Goal: Use online tool/utility

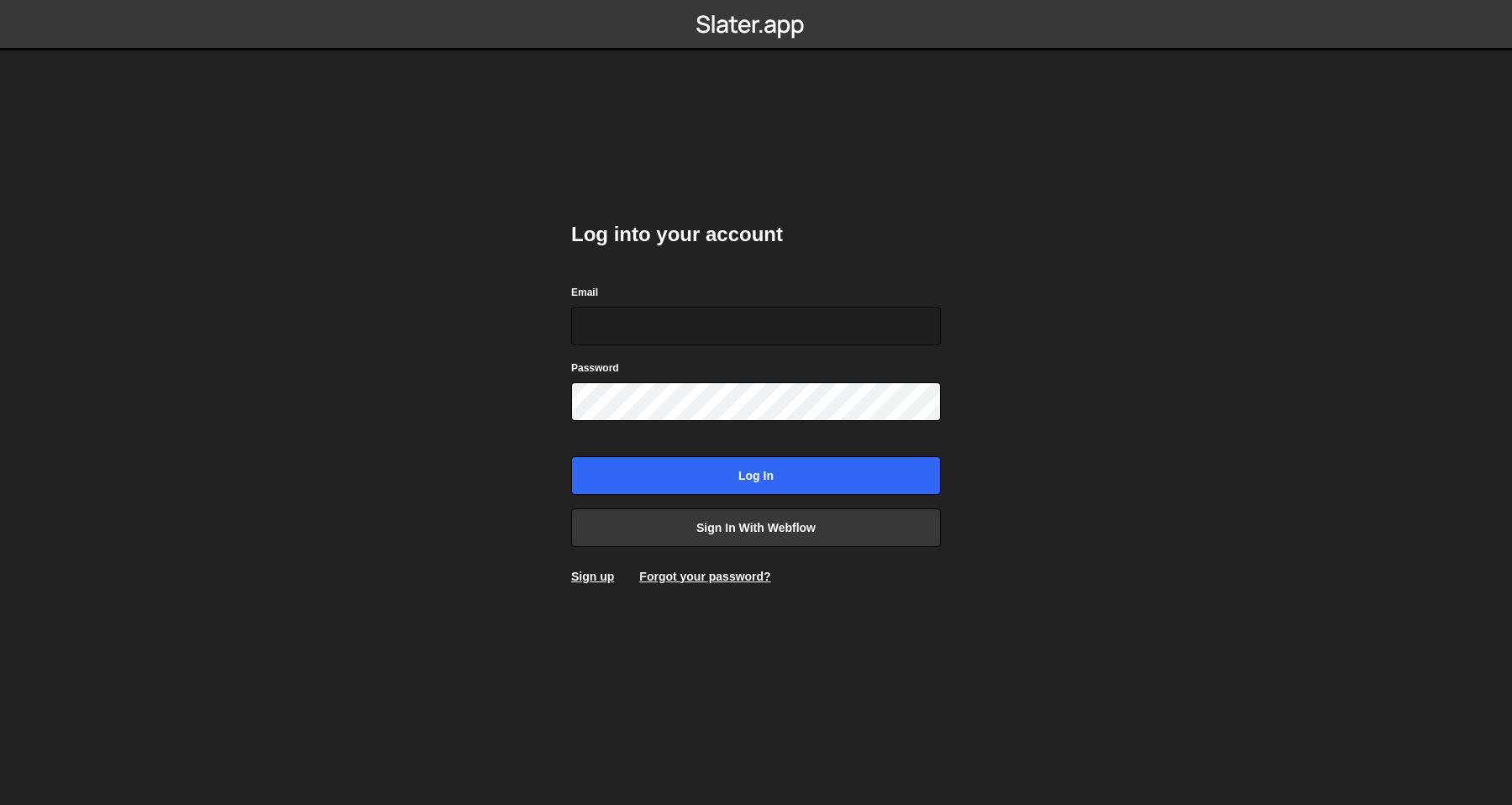
click at [885, 283] on div "Email" at bounding box center [755, 314] width 370 height 62
click at [885, 295] on div "Email" at bounding box center [755, 314] width 370 height 62
click at [869, 346] on form "Email Password Log in" at bounding box center [755, 389] width 370 height 211
click at [877, 332] on input "Email" at bounding box center [755, 326] width 370 height 39
click at [884, 313] on input "Email" at bounding box center [755, 326] width 370 height 39
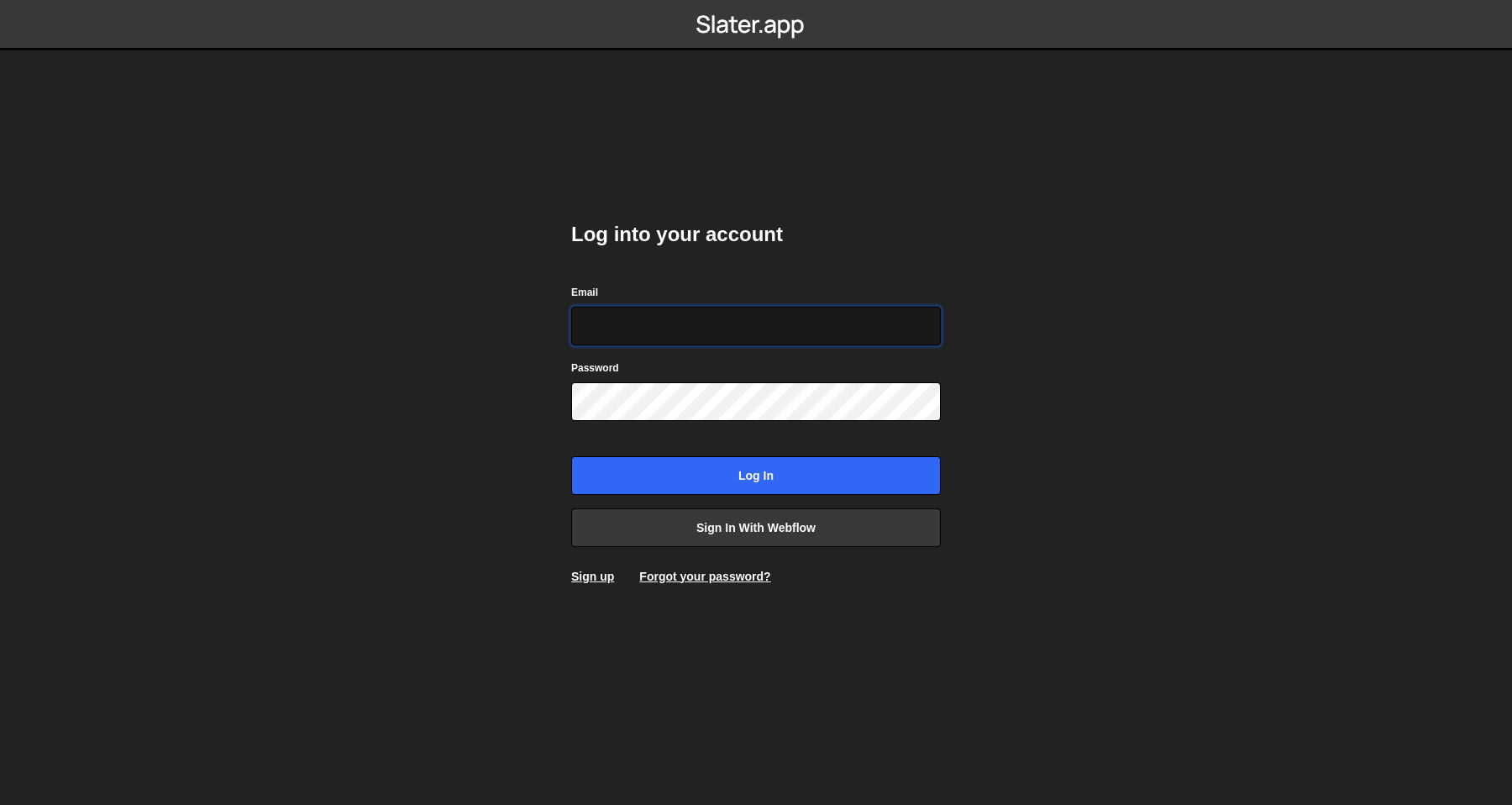
click at [756, 0] on com-1password-button at bounding box center [756, 0] width 0 height 0
type input "[PERSON_NAME][EMAIL_ADDRESS][DOMAIN_NAME]"
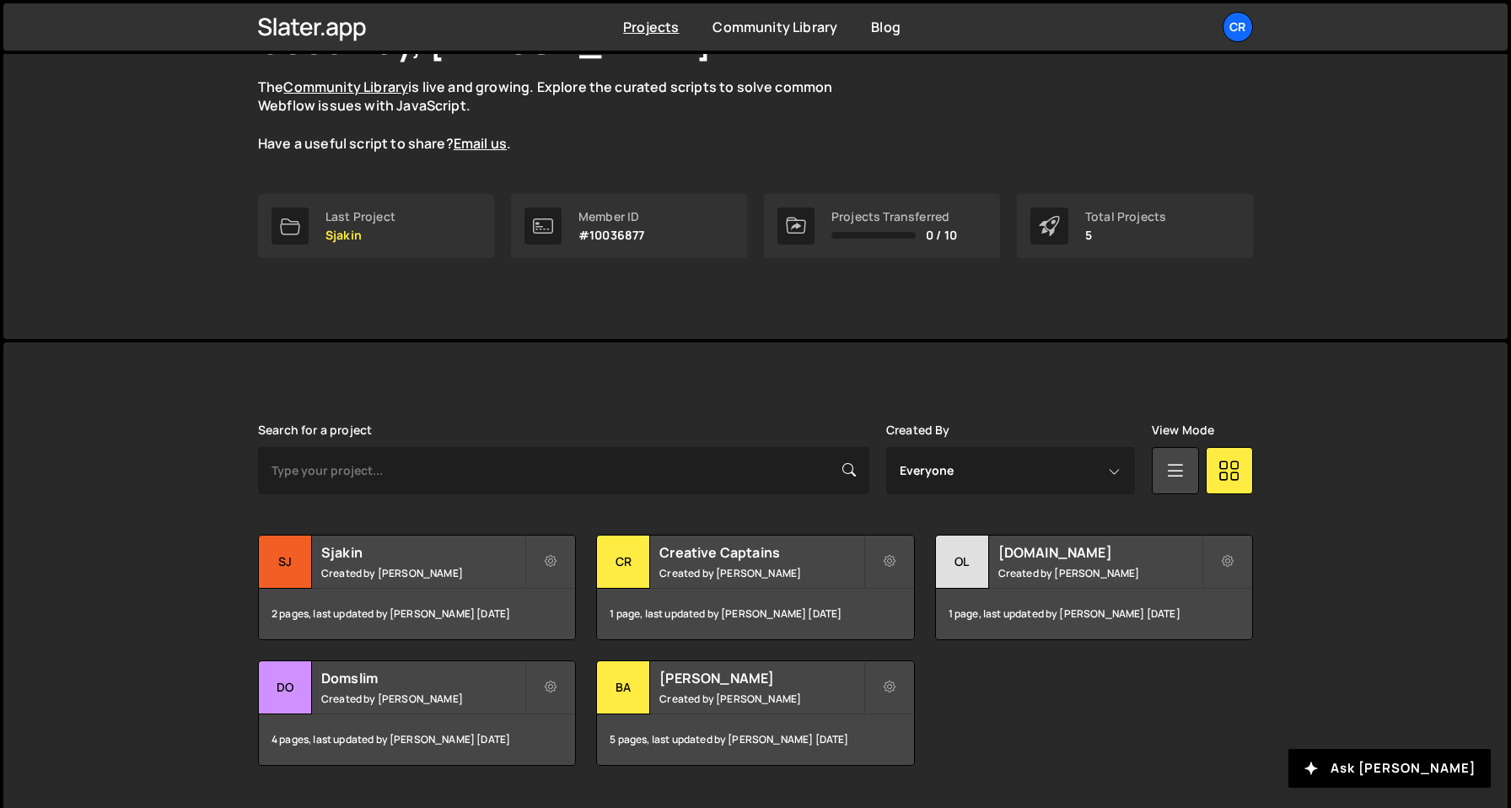
scroll to position [185, 0]
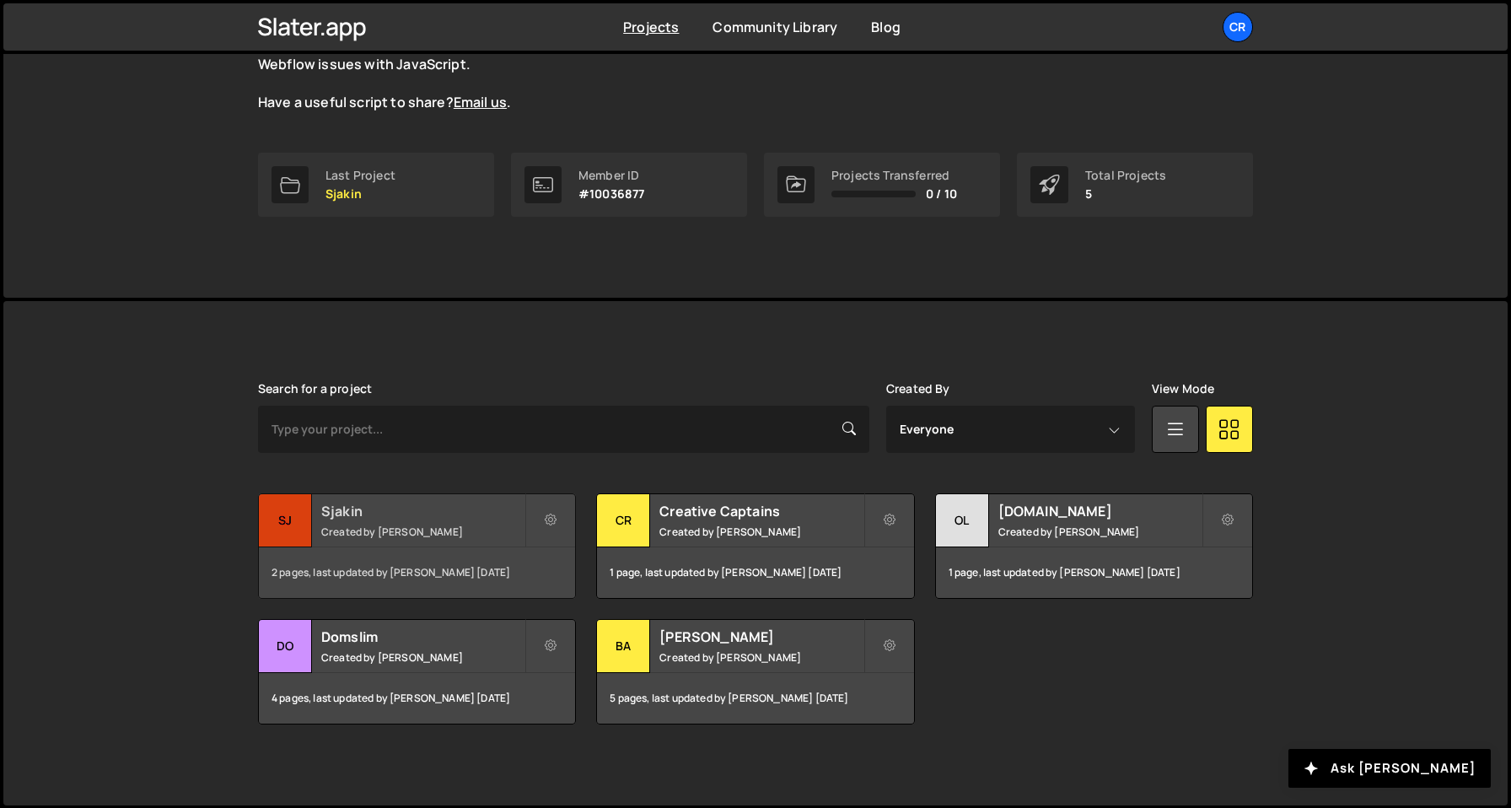
click at [411, 530] on small "Created by Olav Sajtos" at bounding box center [422, 531] width 203 height 14
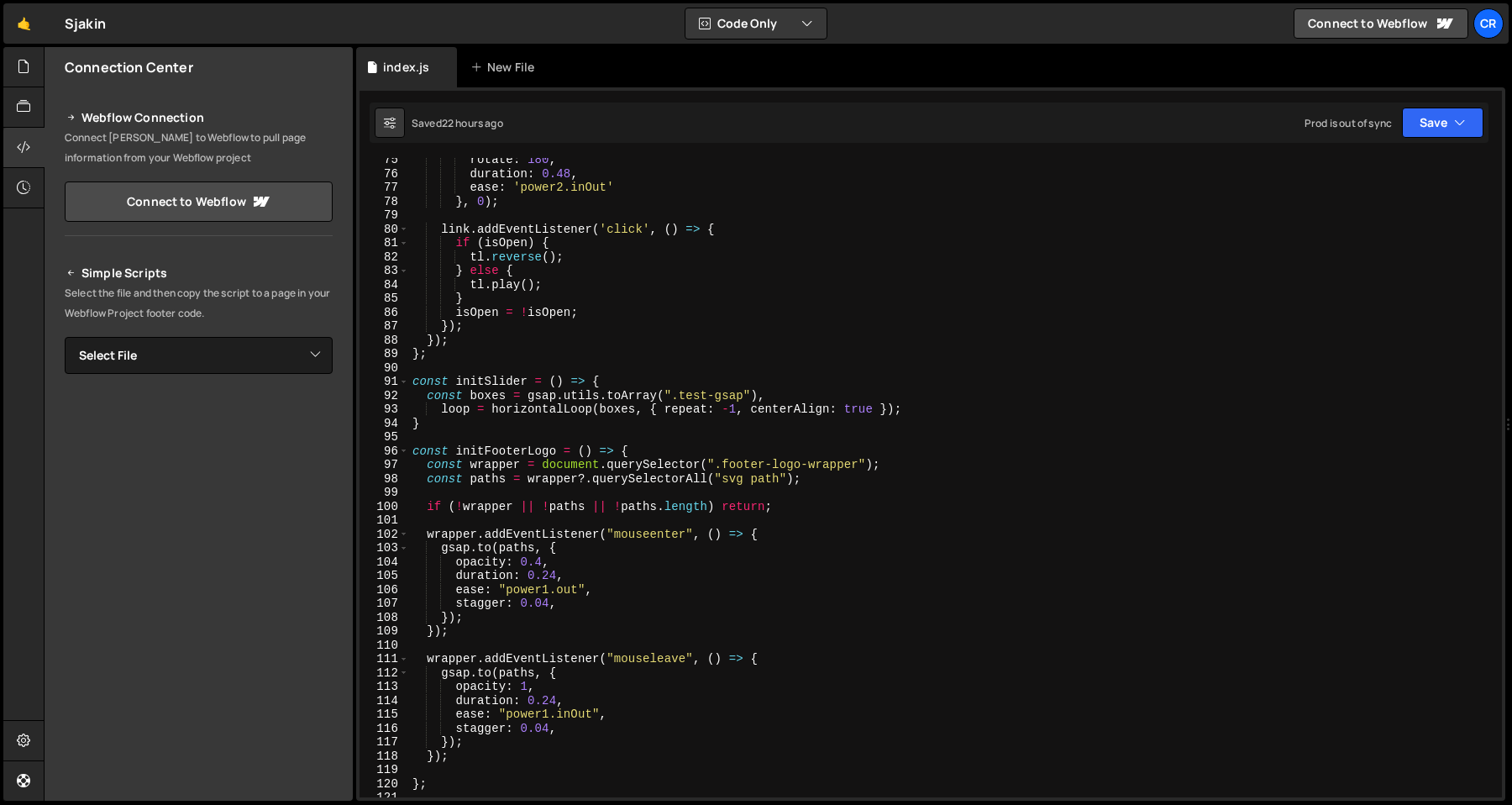
scroll to position [998, 0]
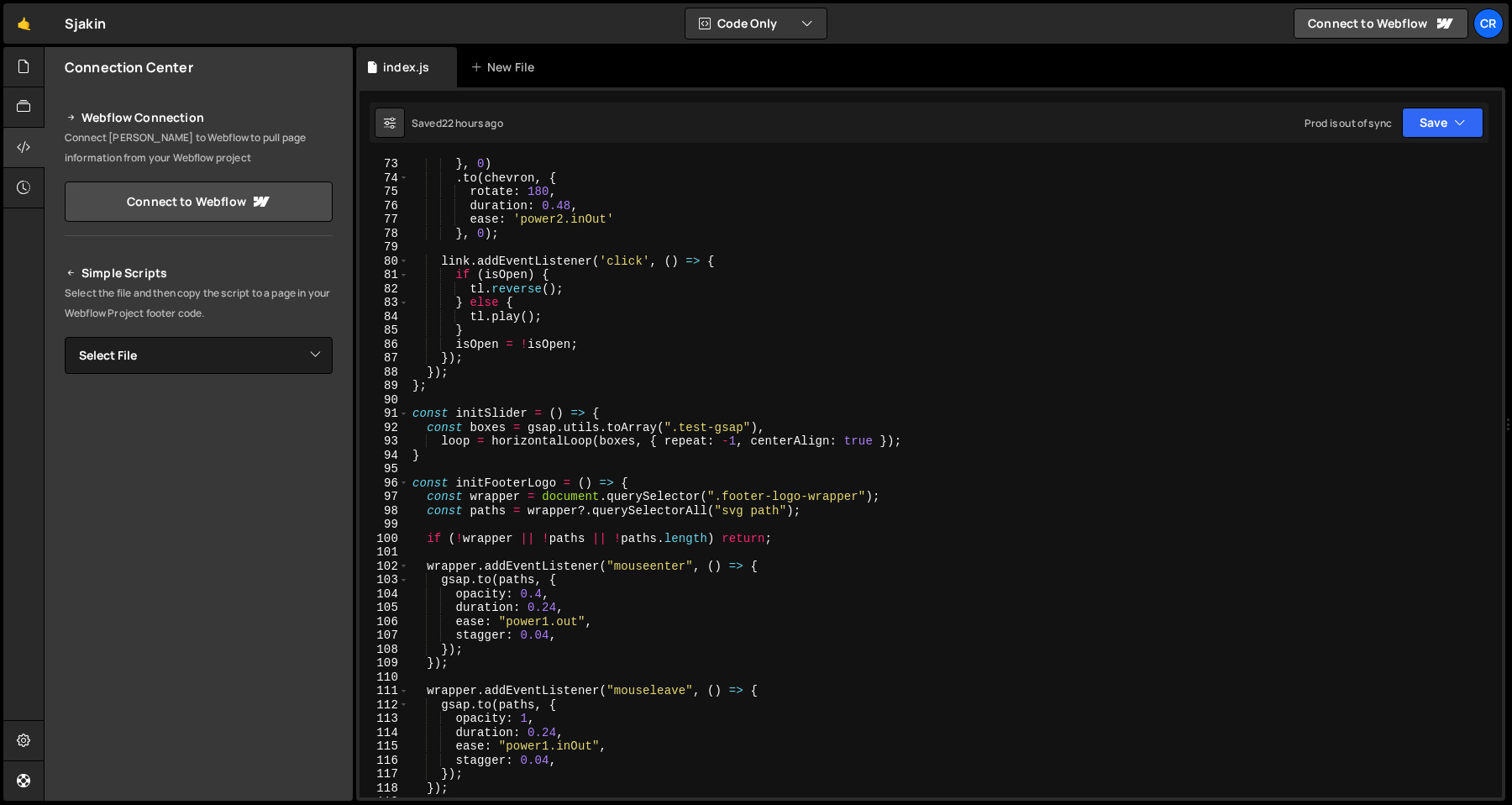
click at [690, 432] on div "} , 0 ) . to ( chevron , { rotate : 180 , duration : 0.48 , ease : 'power2.inOu…" at bounding box center [952, 490] width 1086 height 667
paste textarea "image-slider_slide"
type textarea "const boxes = gsap.utils.toArray(".image-slider_slide"),"
